Goal: Find specific page/section: Find specific page/section

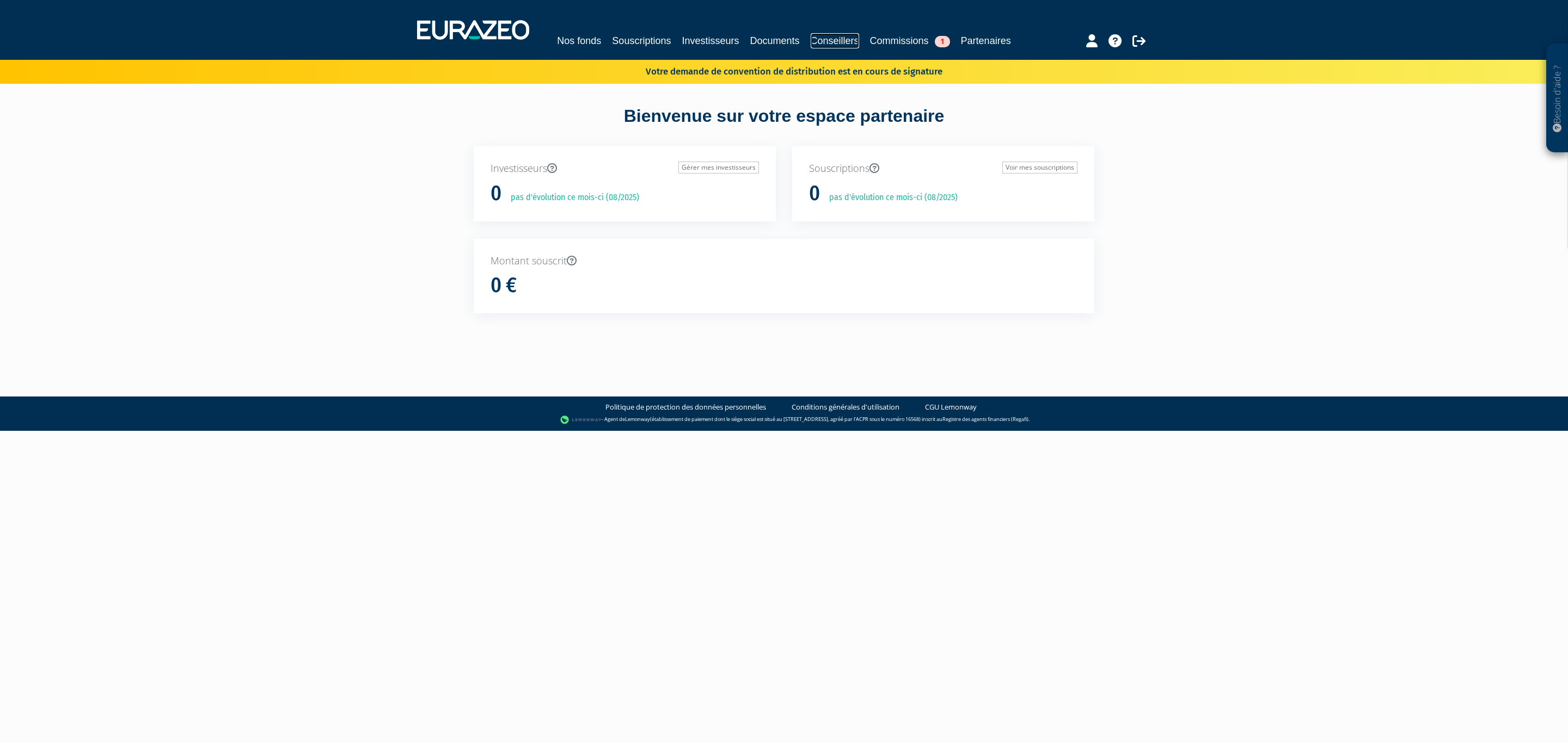
click at [857, 34] on link "Conseillers" at bounding box center [835, 40] width 49 height 15
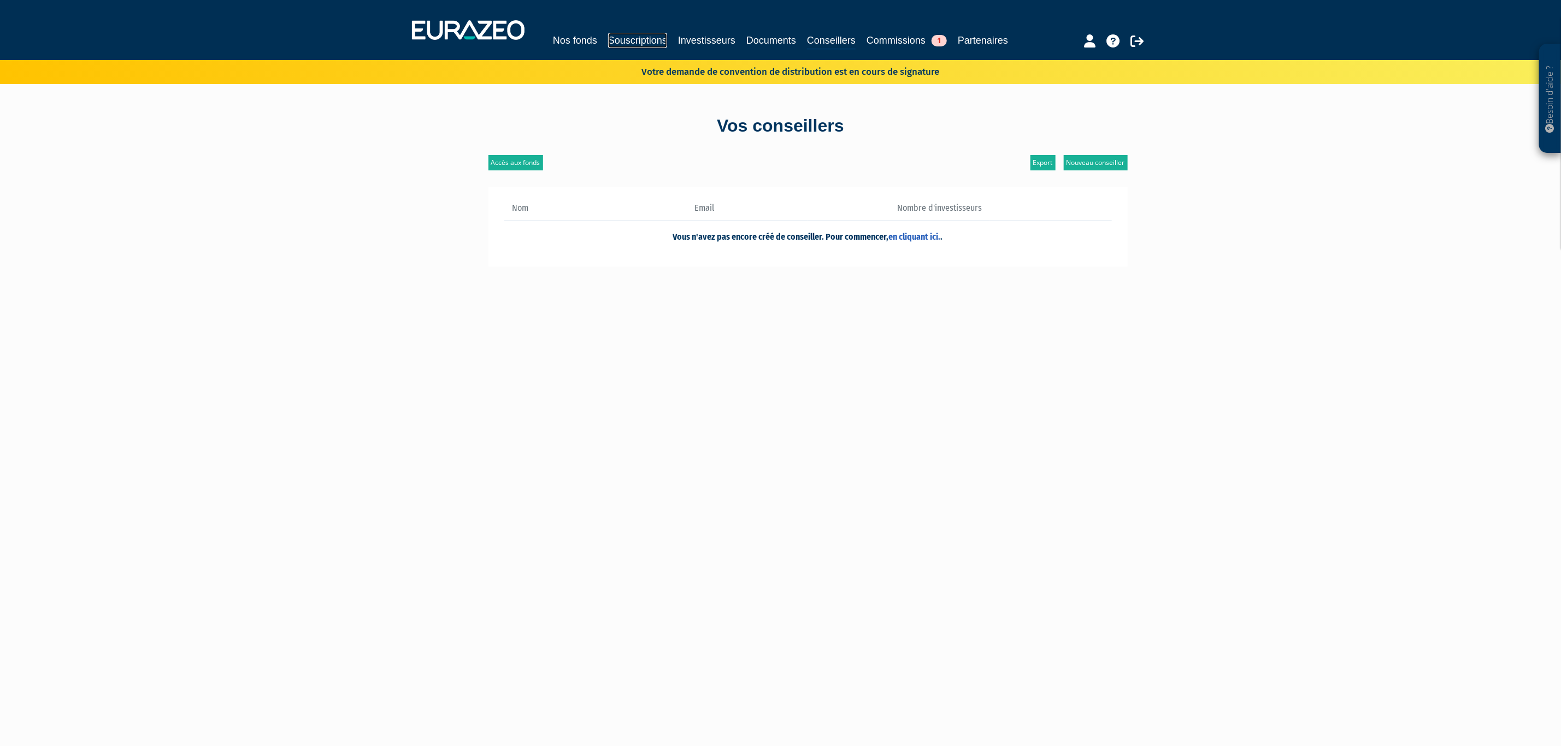
click at [638, 38] on link "Souscriptions" at bounding box center [637, 40] width 59 height 15
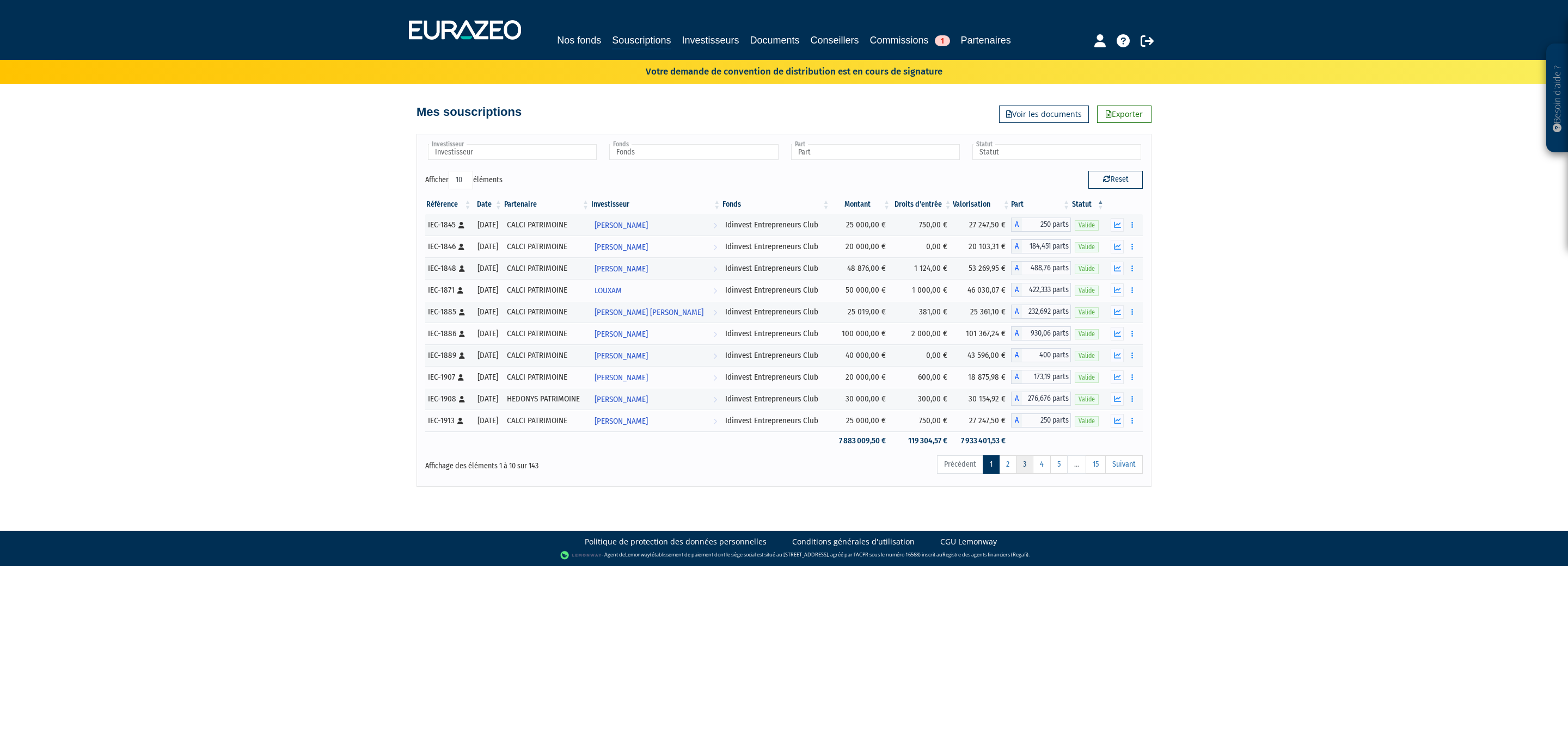
click at [1025, 474] on link "3" at bounding box center [1024, 464] width 17 height 19
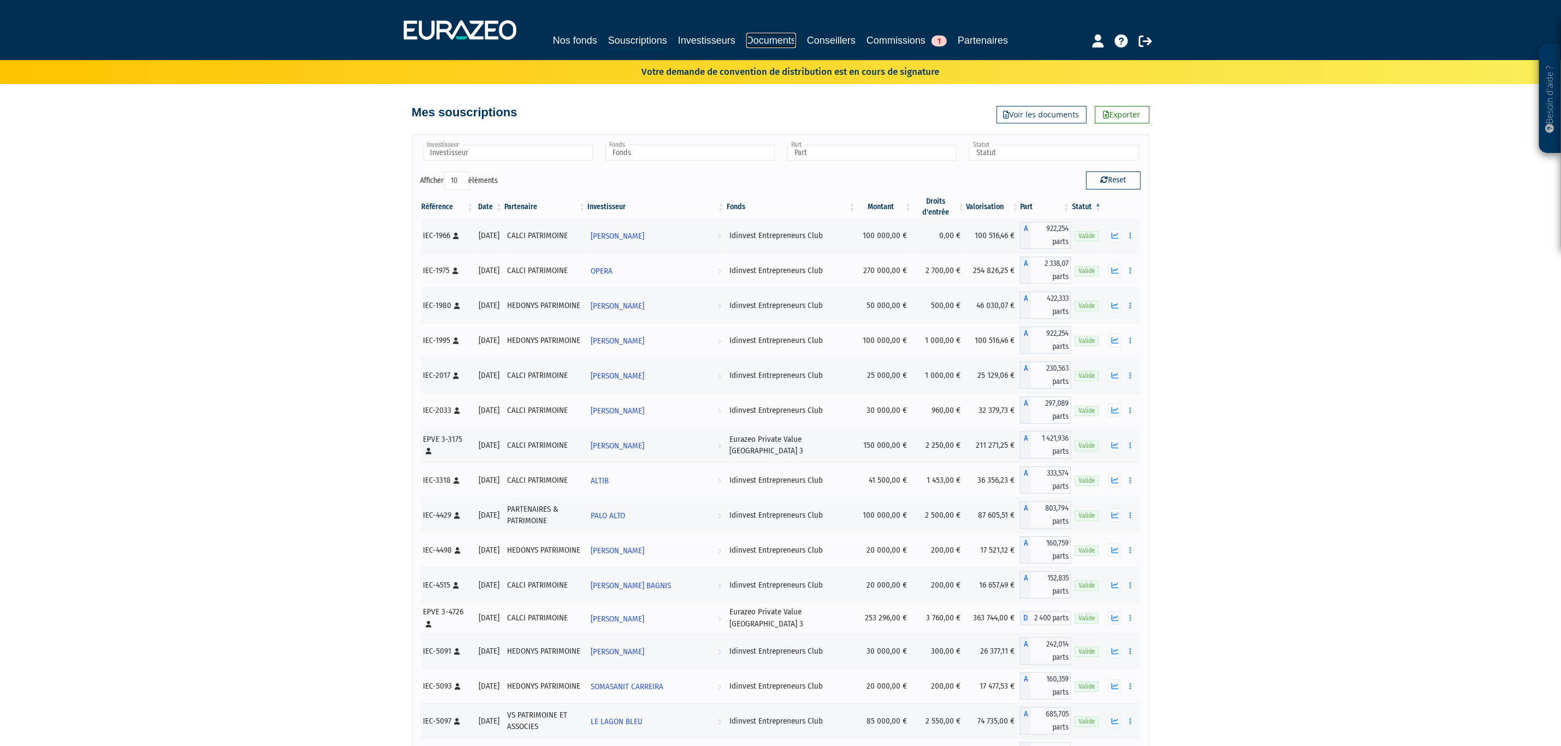
click at [796, 39] on link "Documents" at bounding box center [771, 40] width 50 height 15
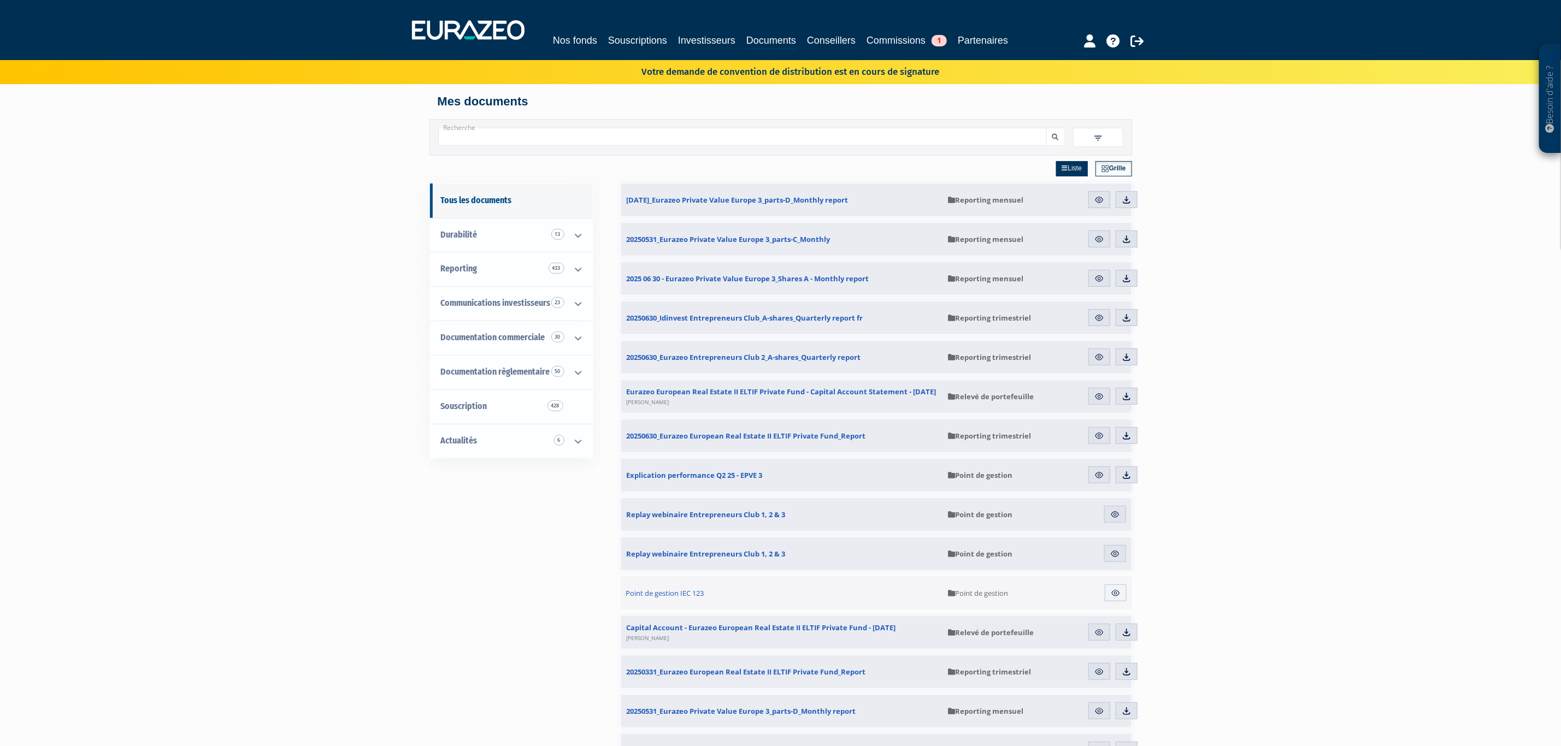
click at [573, 146] on input "Recherche" at bounding box center [742, 137] width 609 height 18
drag, startPoint x: 1093, startPoint y: 145, endPoint x: 1092, endPoint y: 151, distance: 6.2
click at [1093, 145] on span at bounding box center [1098, 137] width 50 height 19
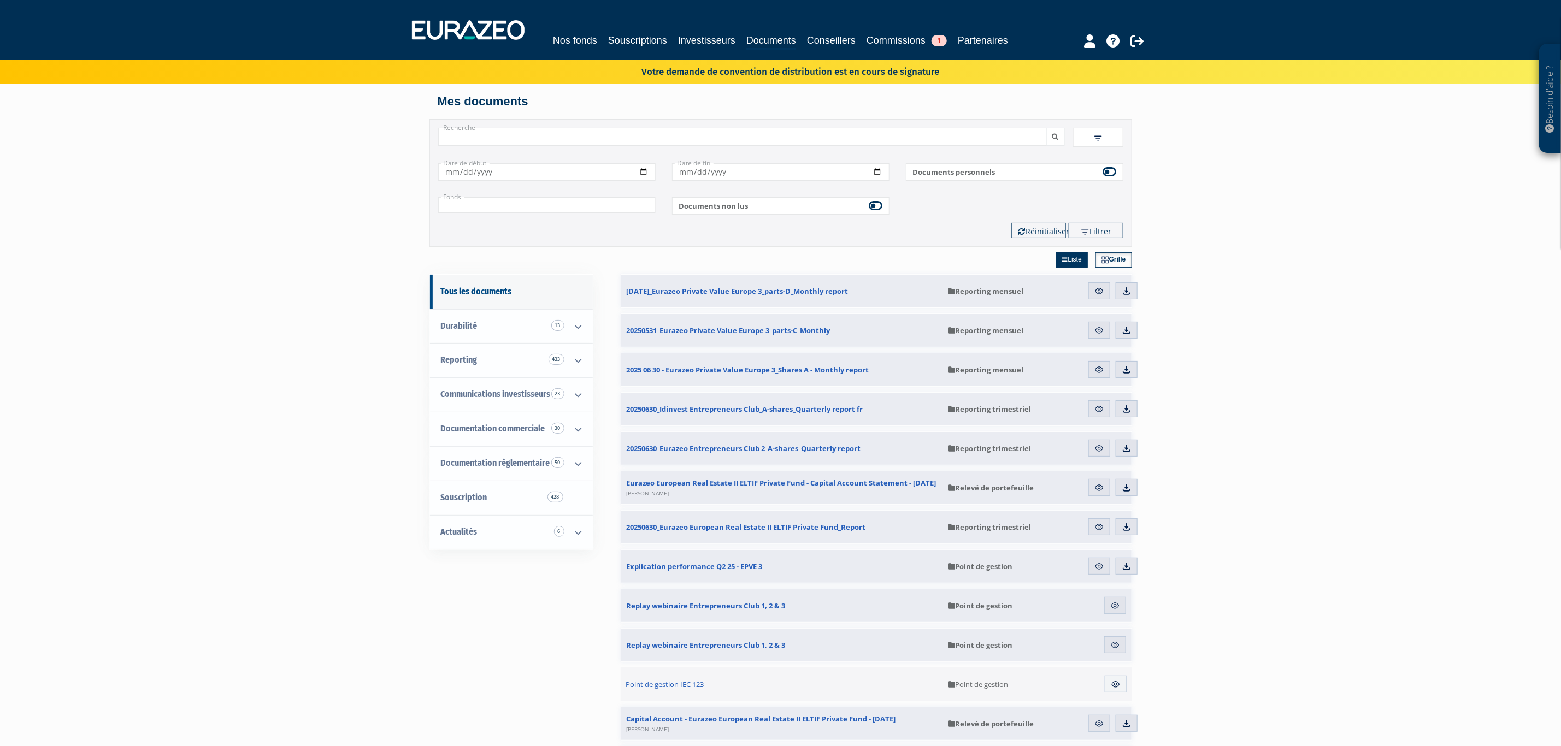
click at [559, 210] on div "Fonds Idinvest Entrepreneurs Club Eurazeo Principal Investments Eurazeo Private…" at bounding box center [781, 202] width 702 height 26
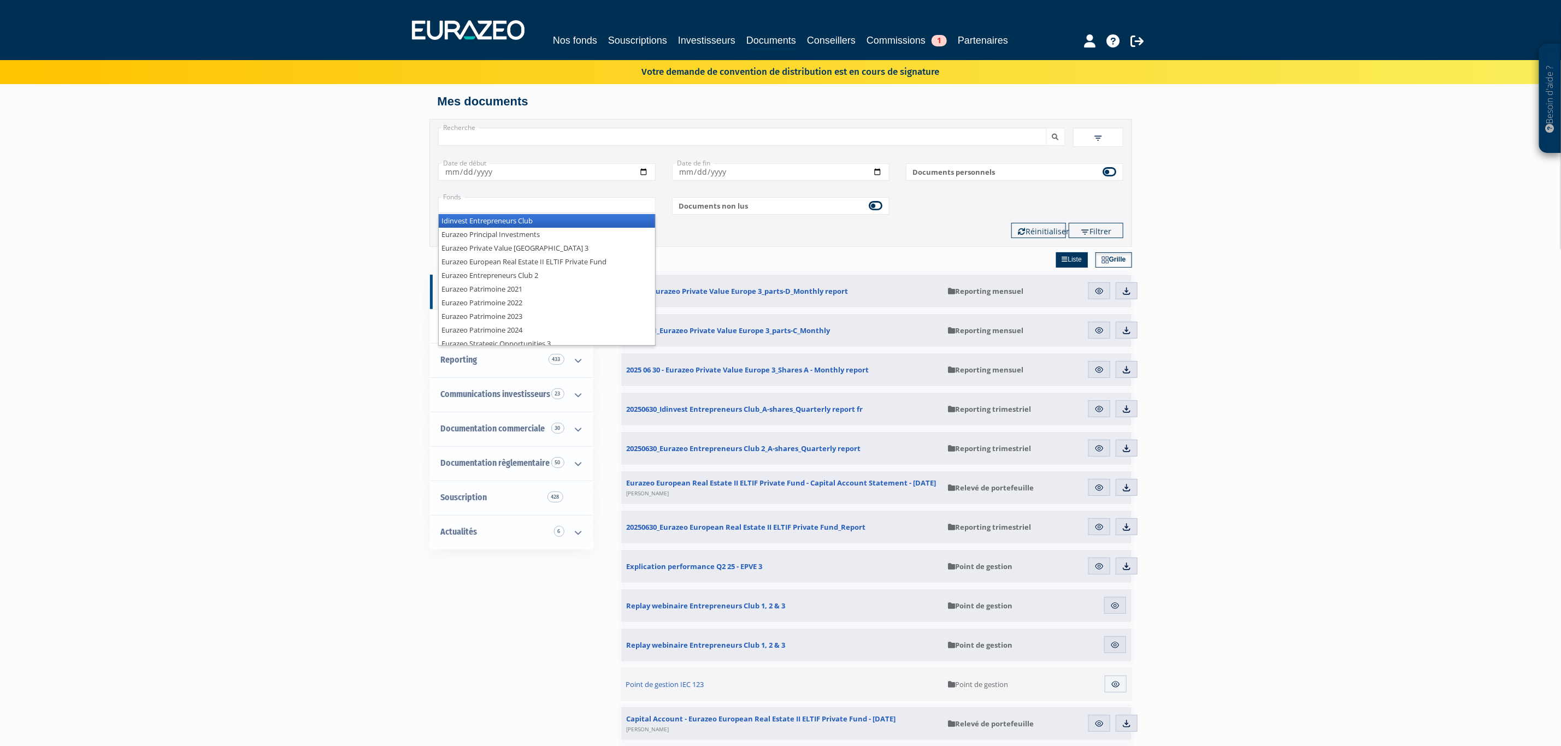
click at [555, 213] on input "text" at bounding box center [546, 205] width 217 height 16
click at [549, 282] on li "Eurazeo Entrepreneurs Club 2" at bounding box center [547, 276] width 216 height 14
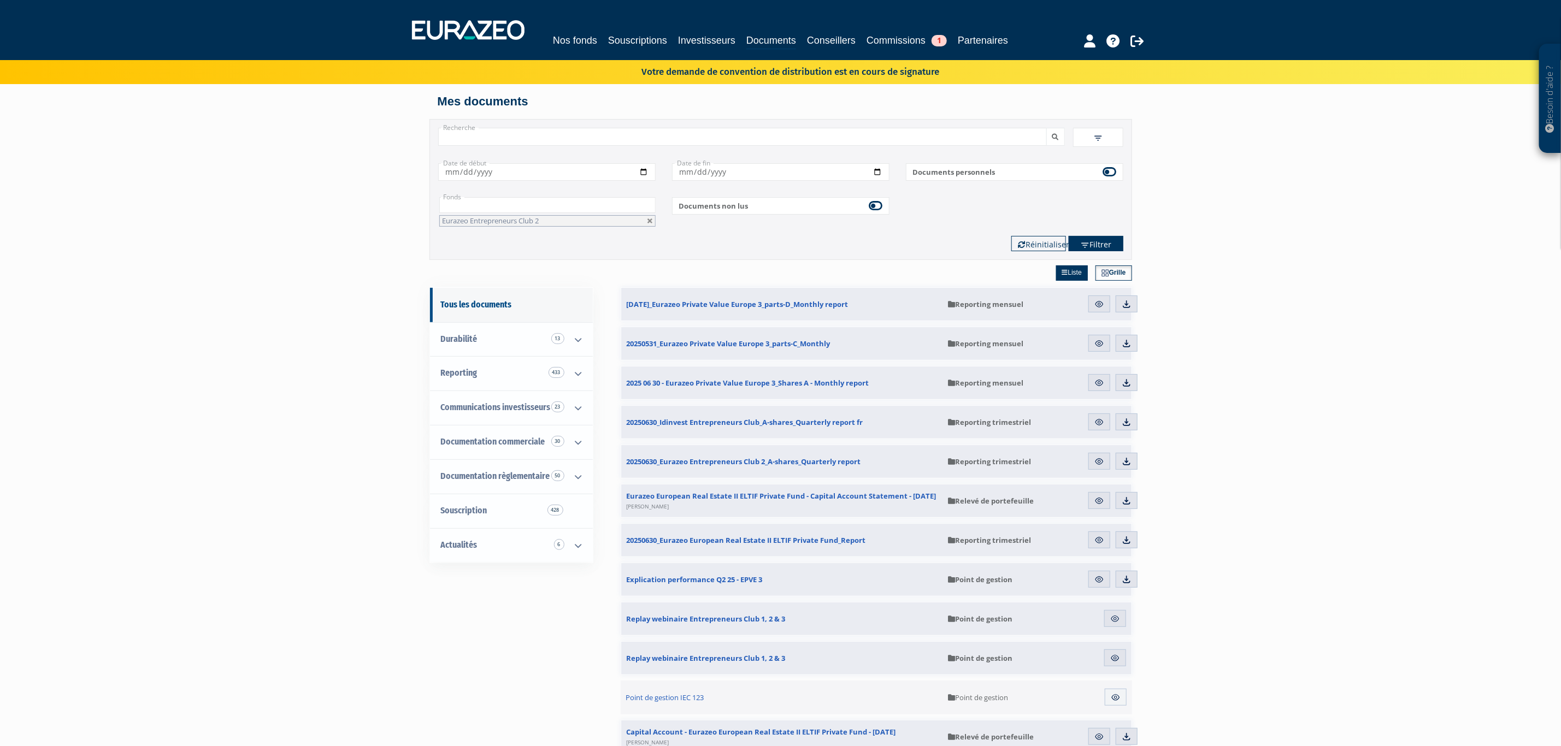
click at [1098, 251] on button "Filtrer" at bounding box center [1096, 243] width 55 height 15
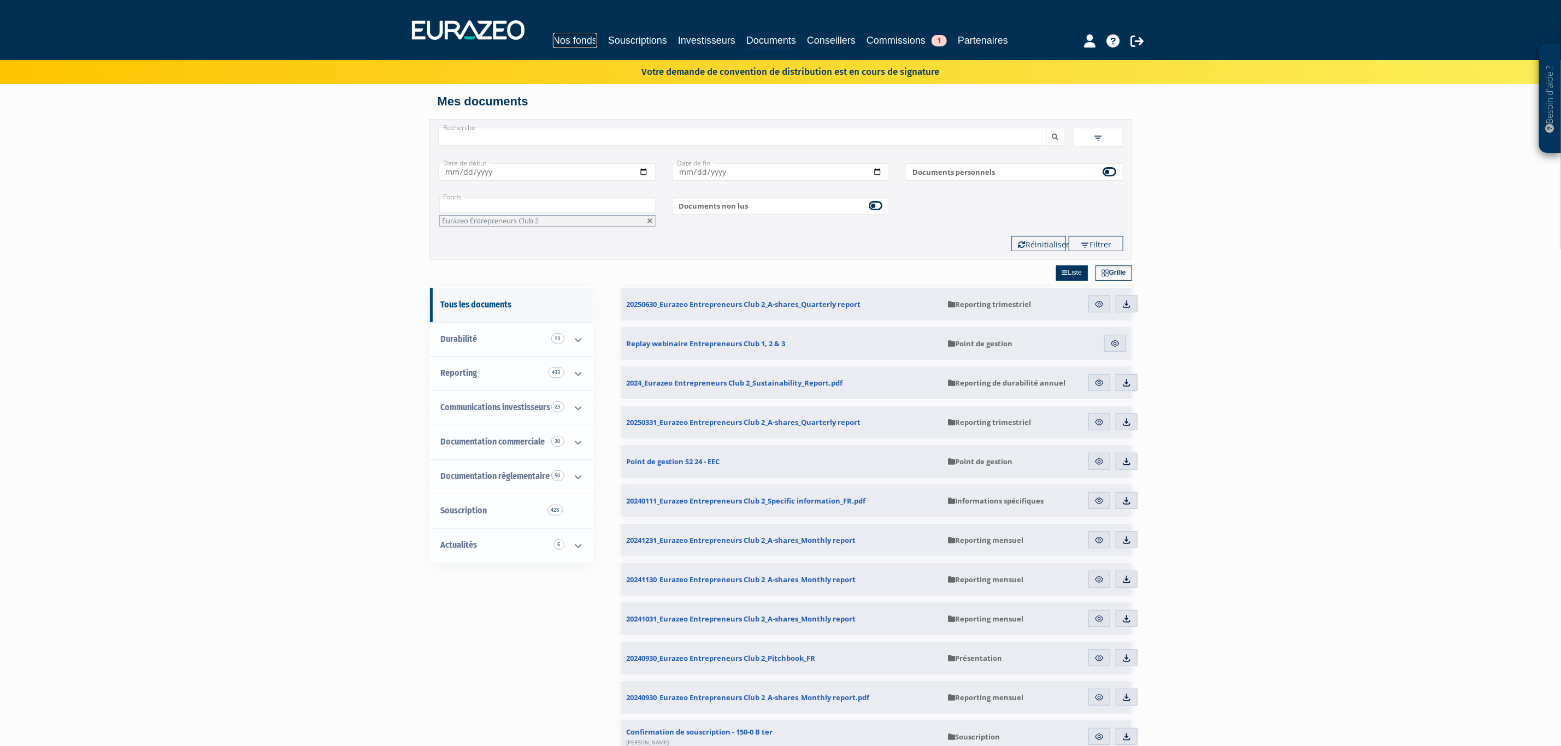
click at [597, 38] on link "Nos fonds" at bounding box center [575, 40] width 44 height 15
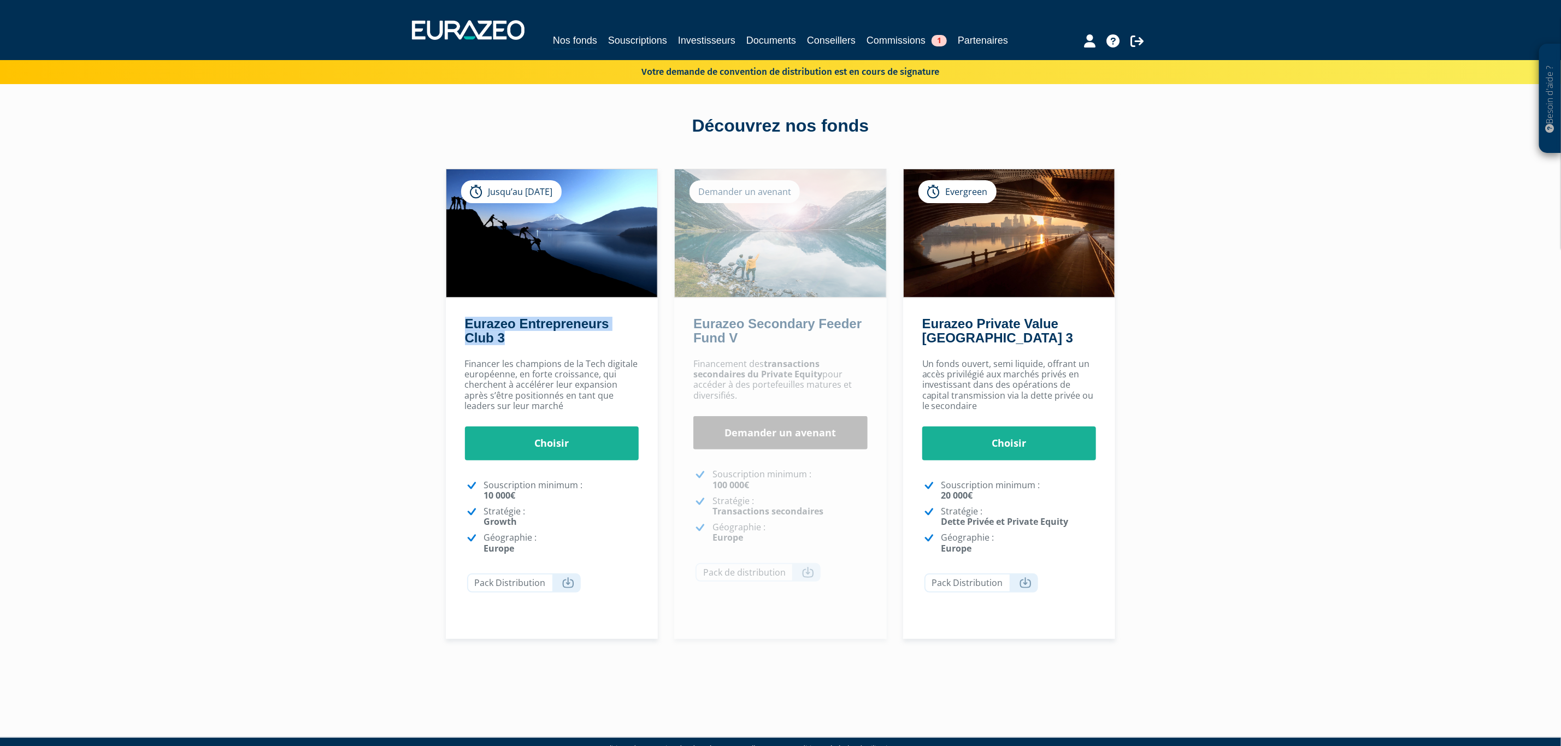
drag, startPoint x: 515, startPoint y: 350, endPoint x: 412, endPoint y: 338, distance: 103.4
click at [448, 340] on div "Eurazeo Entrepreneurs Club 3" at bounding box center [552, 334] width 213 height 35
click at [374, 331] on div "Besoin d'aide ? × J'ai besoin d'aide Si vous avez une question à propos du fonc…" at bounding box center [780, 347] width 1561 height 694
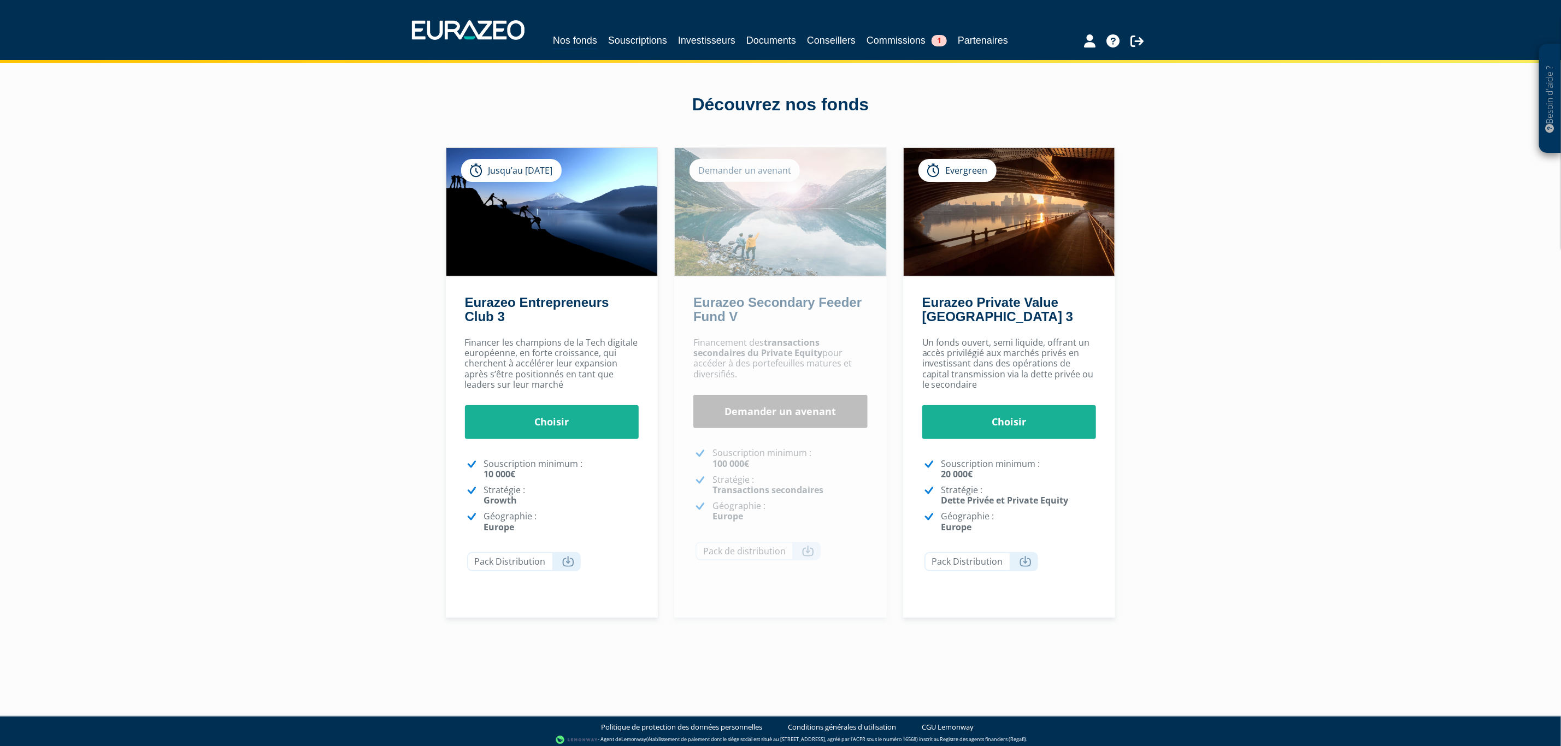
scroll to position [39, 0]
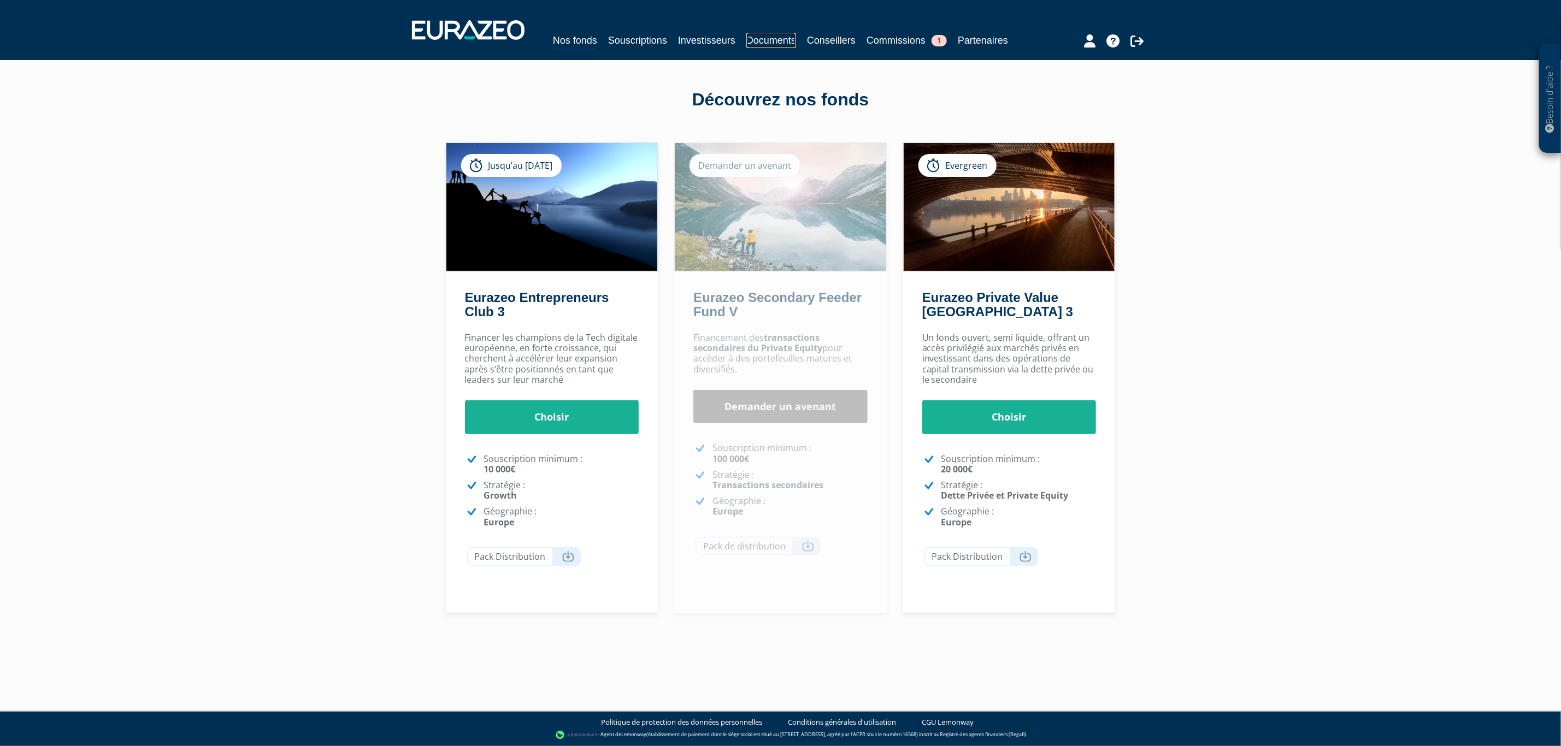
drag, startPoint x: 799, startPoint y: 33, endPoint x: 814, endPoint y: 64, distance: 34.5
click at [958, 48] on link "Partenaires" at bounding box center [983, 40] width 50 height 15
